Goal: Transaction & Acquisition: Purchase product/service

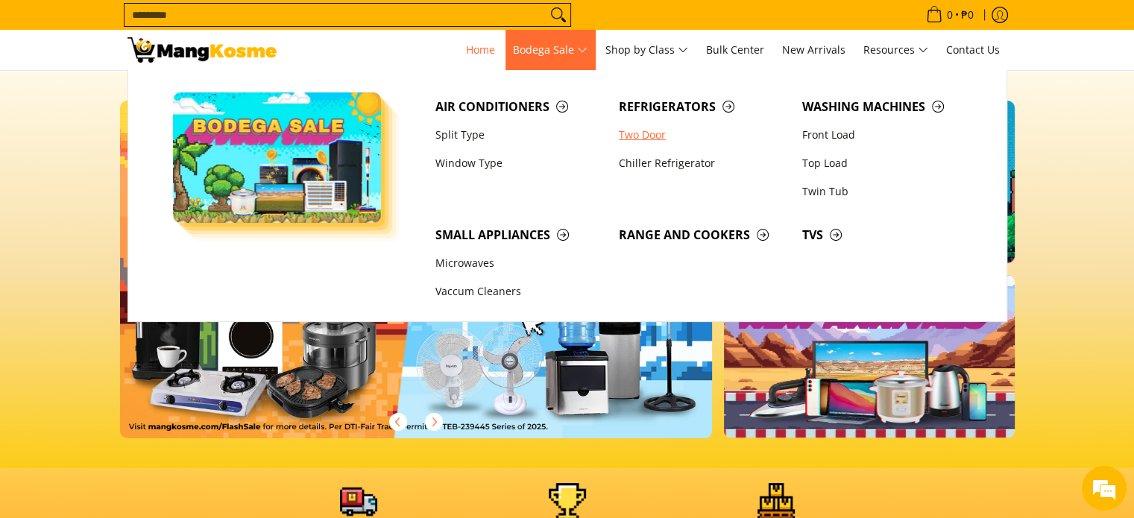
click at [647, 140] on link "Two Door" at bounding box center [702, 135] width 183 height 28
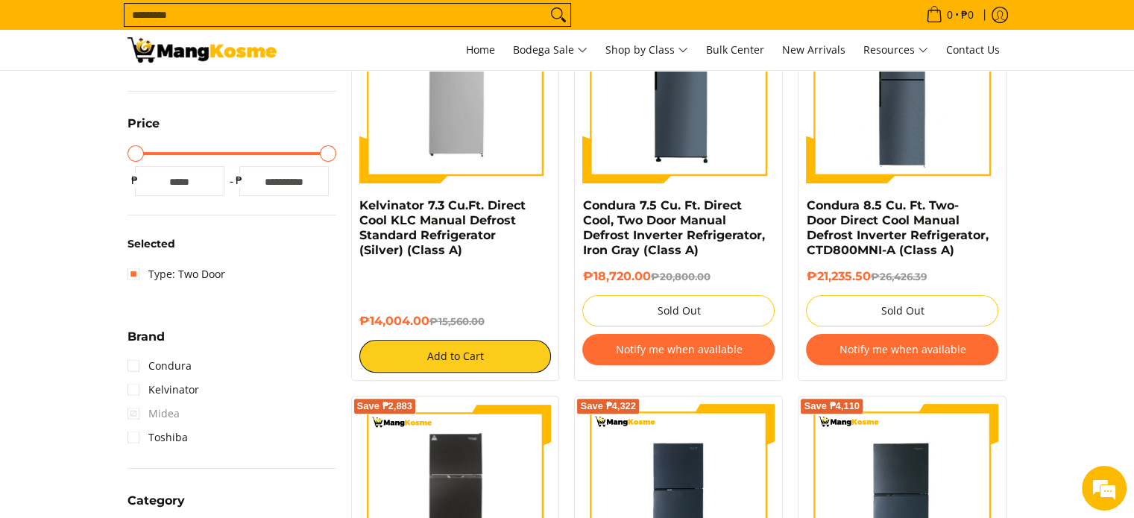
scroll to position [373, 0]
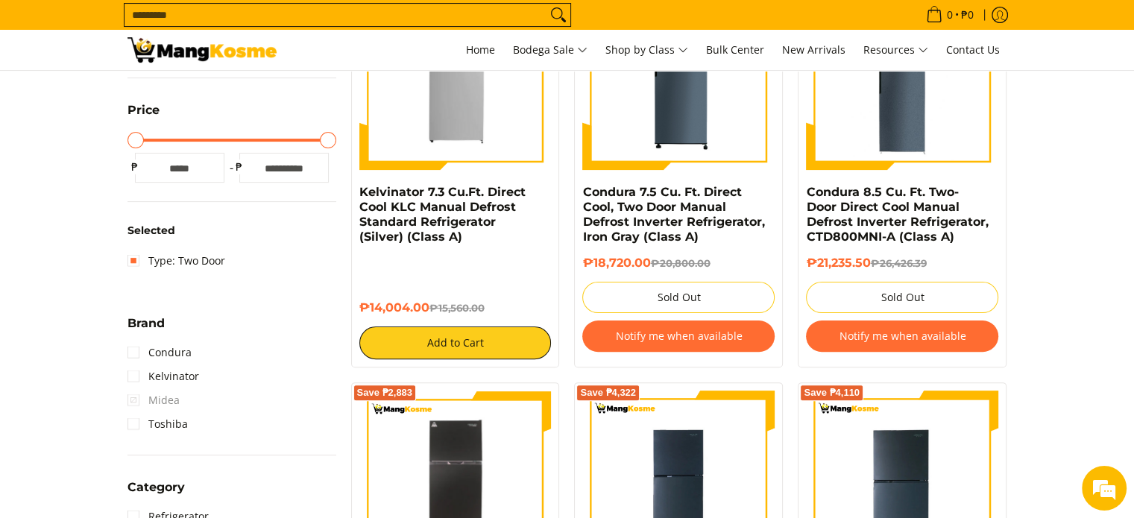
drag, startPoint x: 264, startPoint y: 162, endPoint x: 350, endPoint y: 169, distance: 86.0
type input "*****"
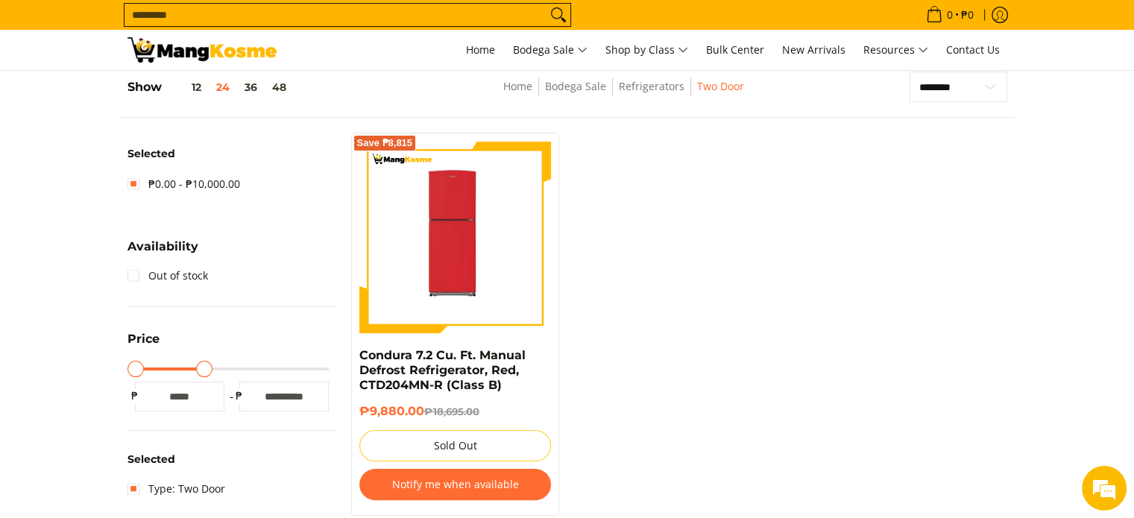
click at [300, 396] on input "*****" at bounding box center [283, 397] width 89 height 30
type input "******"
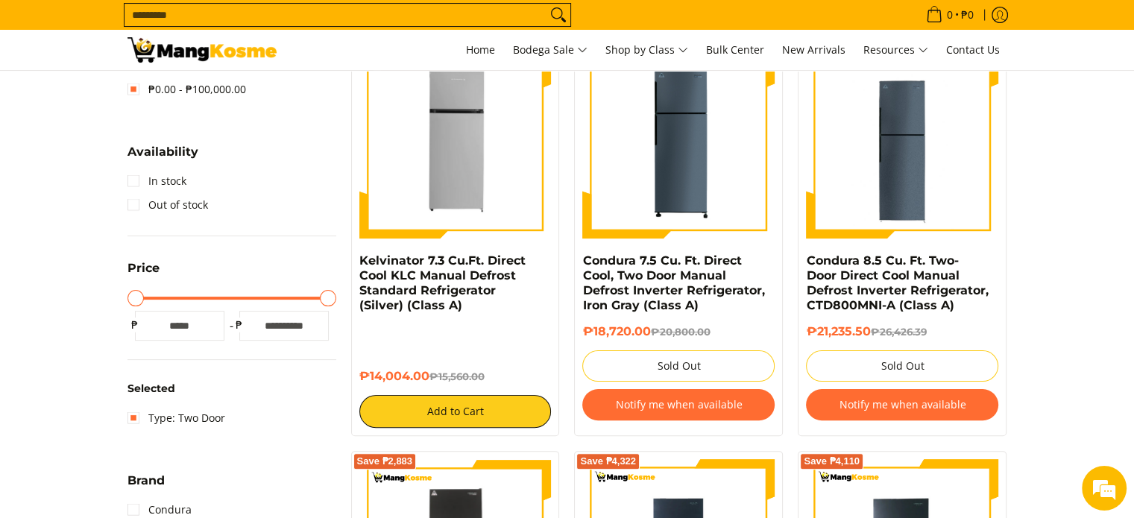
scroll to position [657, 0]
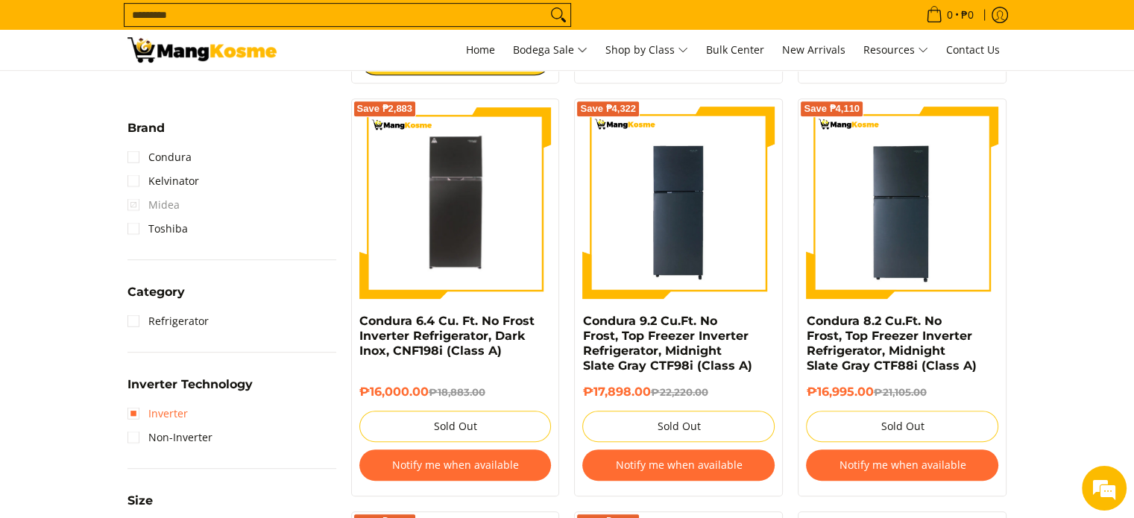
click at [161, 413] on link "Inverter" at bounding box center [157, 414] width 60 height 24
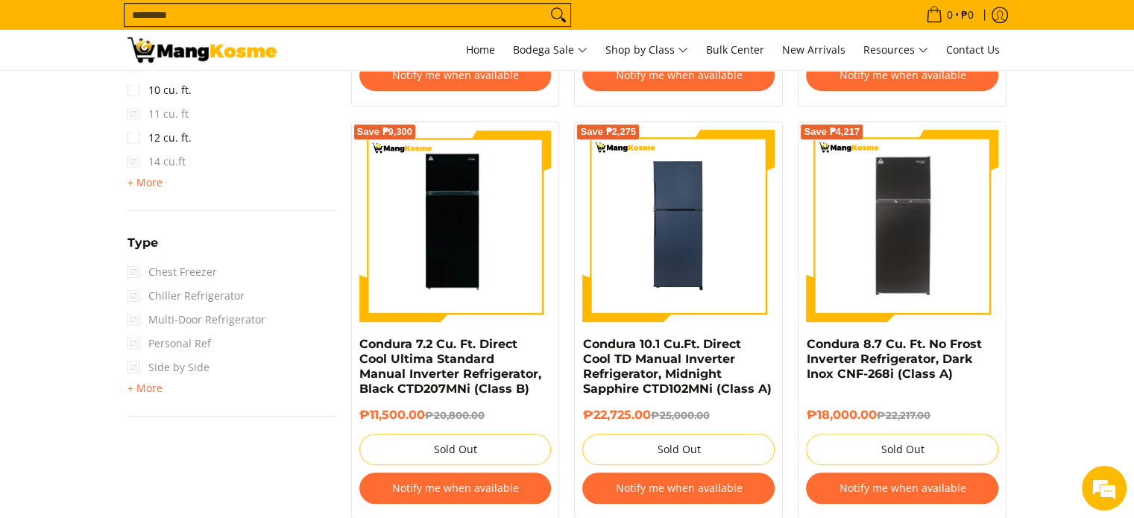
scroll to position [1029, 0]
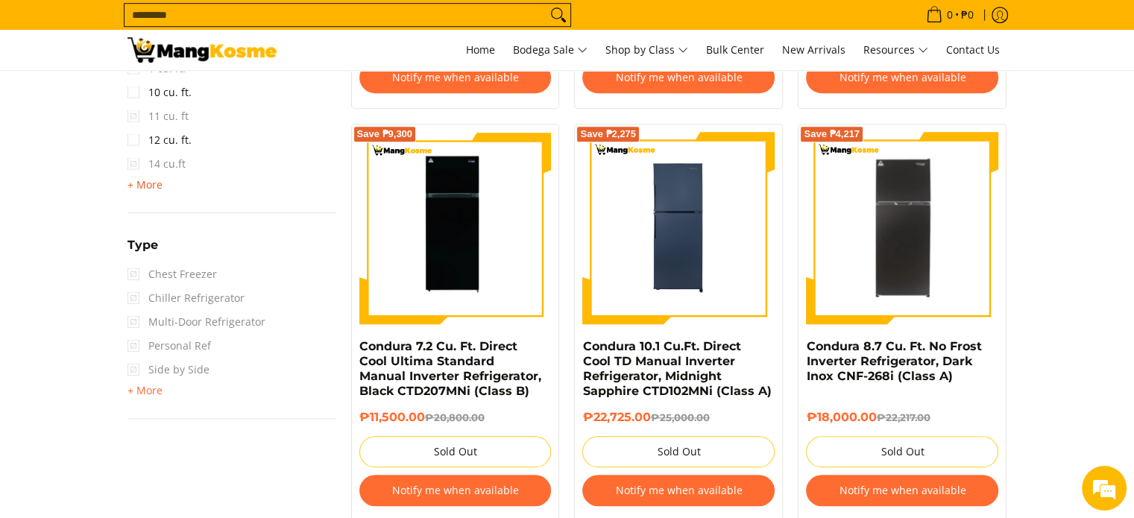
click at [151, 172] on span "14 cu.ft" at bounding box center [156, 164] width 58 height 24
click at [150, 182] on span "+ More" at bounding box center [144, 185] width 35 height 12
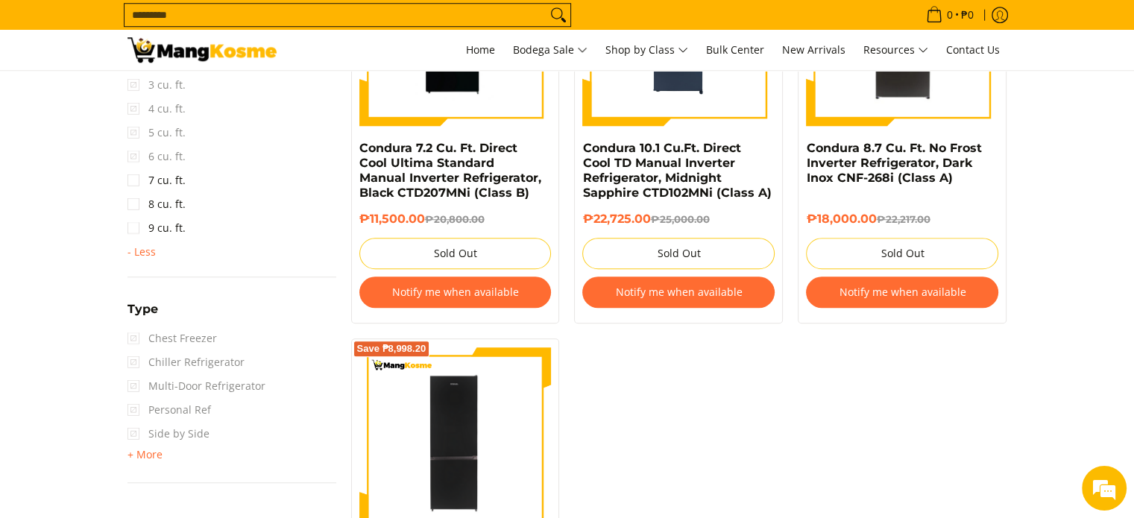
scroll to position [1402, 0]
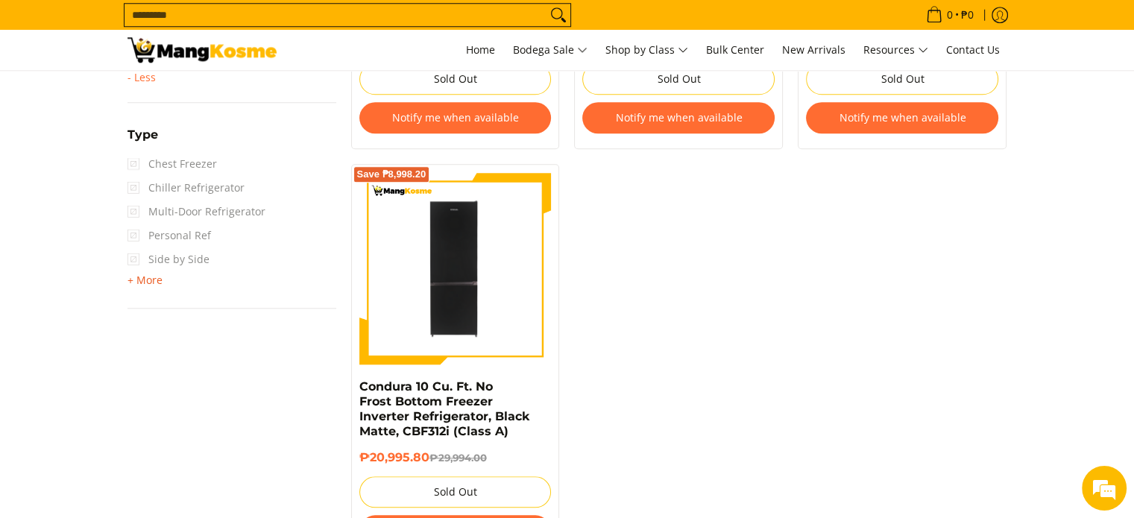
click at [161, 280] on span "+ More" at bounding box center [144, 280] width 35 height 12
click at [131, 256] on span "Side by Side" at bounding box center [168, 259] width 82 height 24
click at [134, 301] on link "Two Door" at bounding box center [161, 307] width 68 height 24
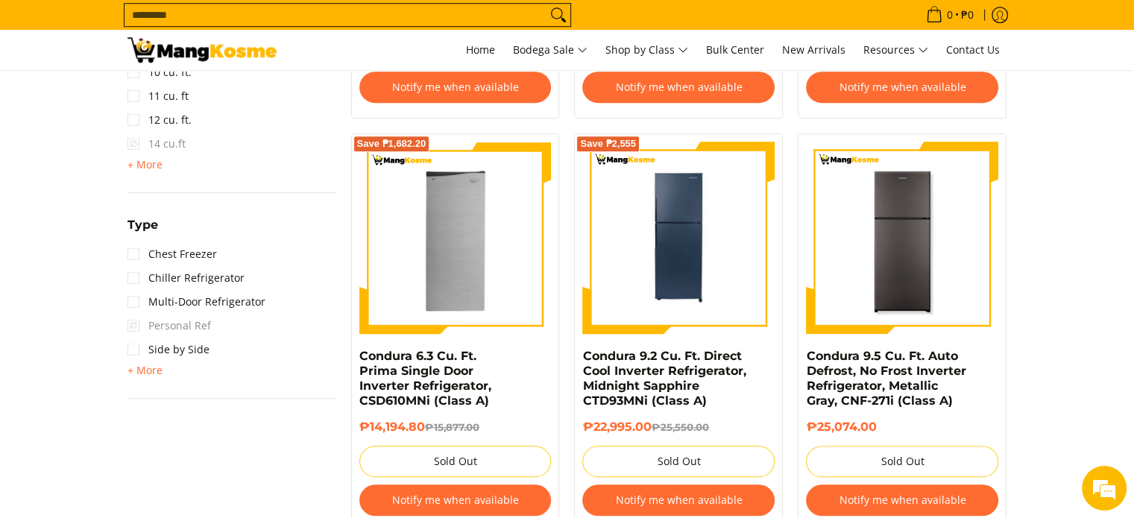
scroll to position [1253, 0]
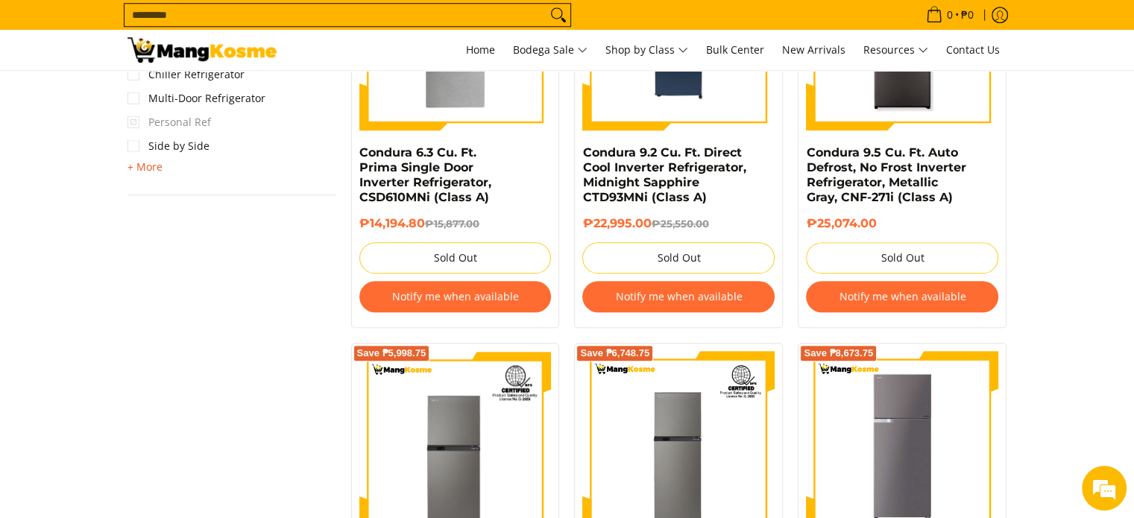
click at [154, 172] on span "+ More - Less" at bounding box center [144, 167] width 35 height 18
click at [134, 144] on link "Side by Side" at bounding box center [168, 146] width 82 height 24
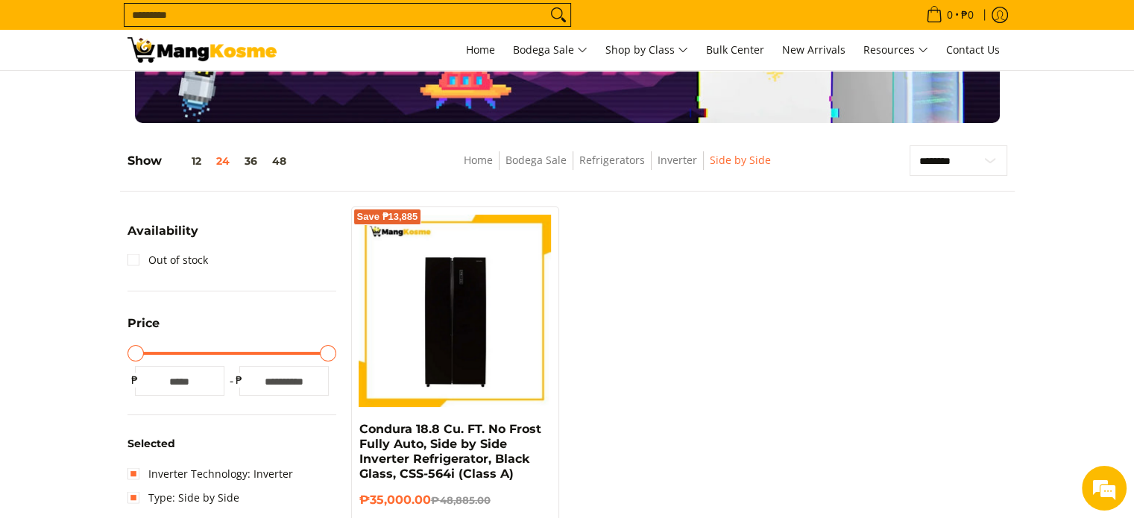
scroll to position [135, 0]
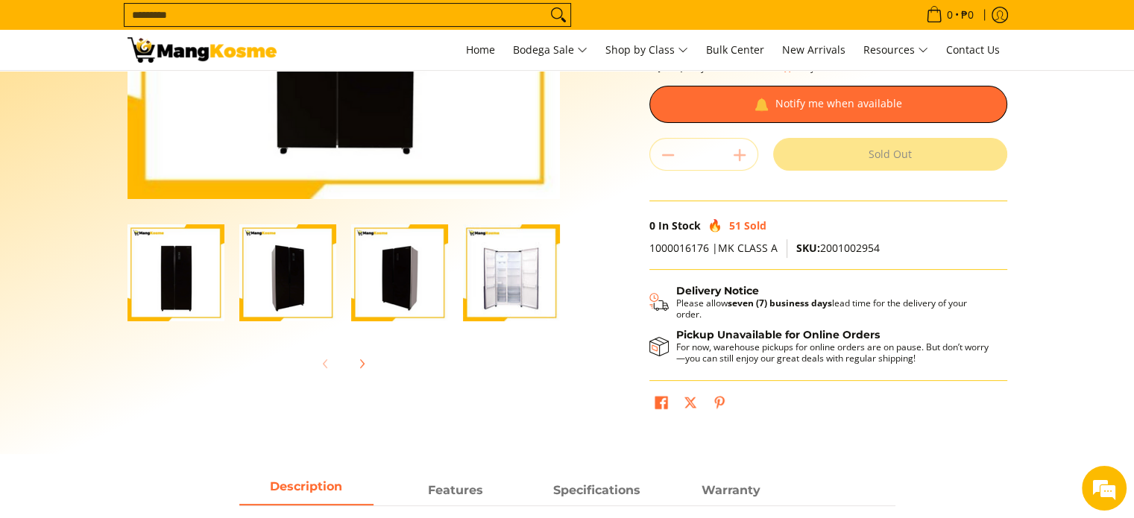
scroll to position [298, 0]
